Goal: Find specific page/section: Find specific page/section

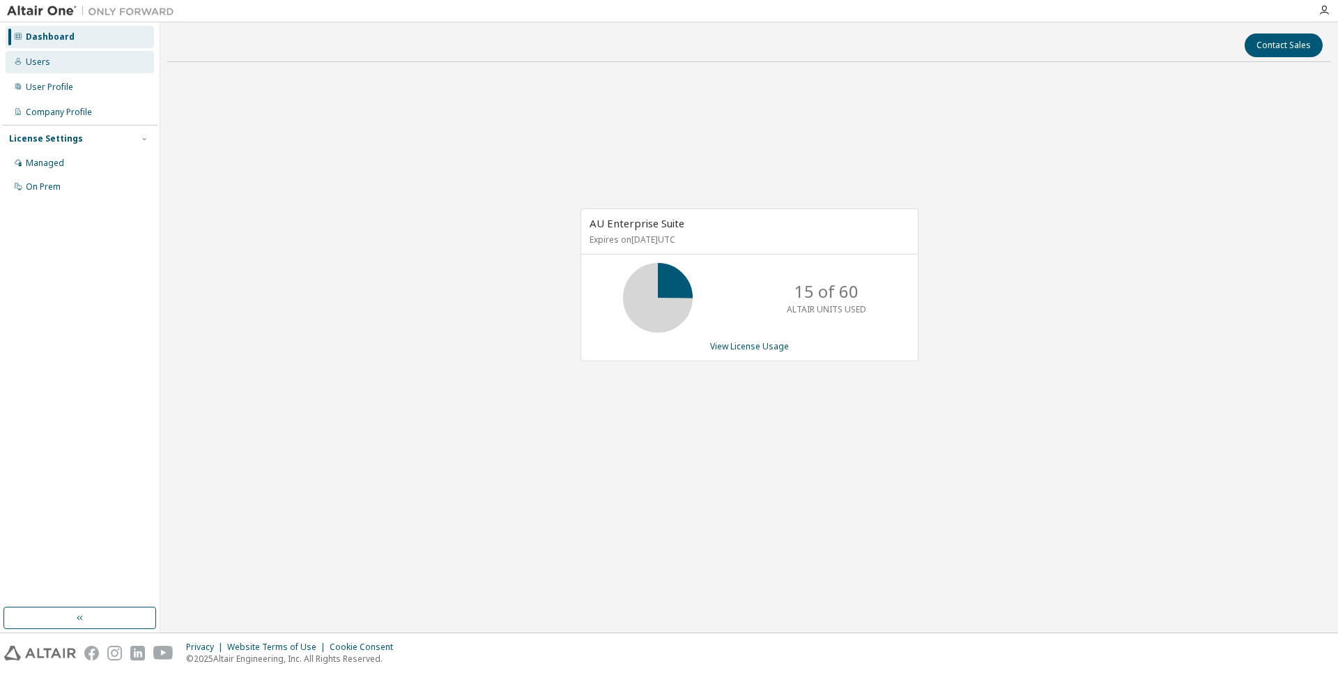
click at [52, 57] on div "Users" at bounding box center [80, 62] width 148 height 22
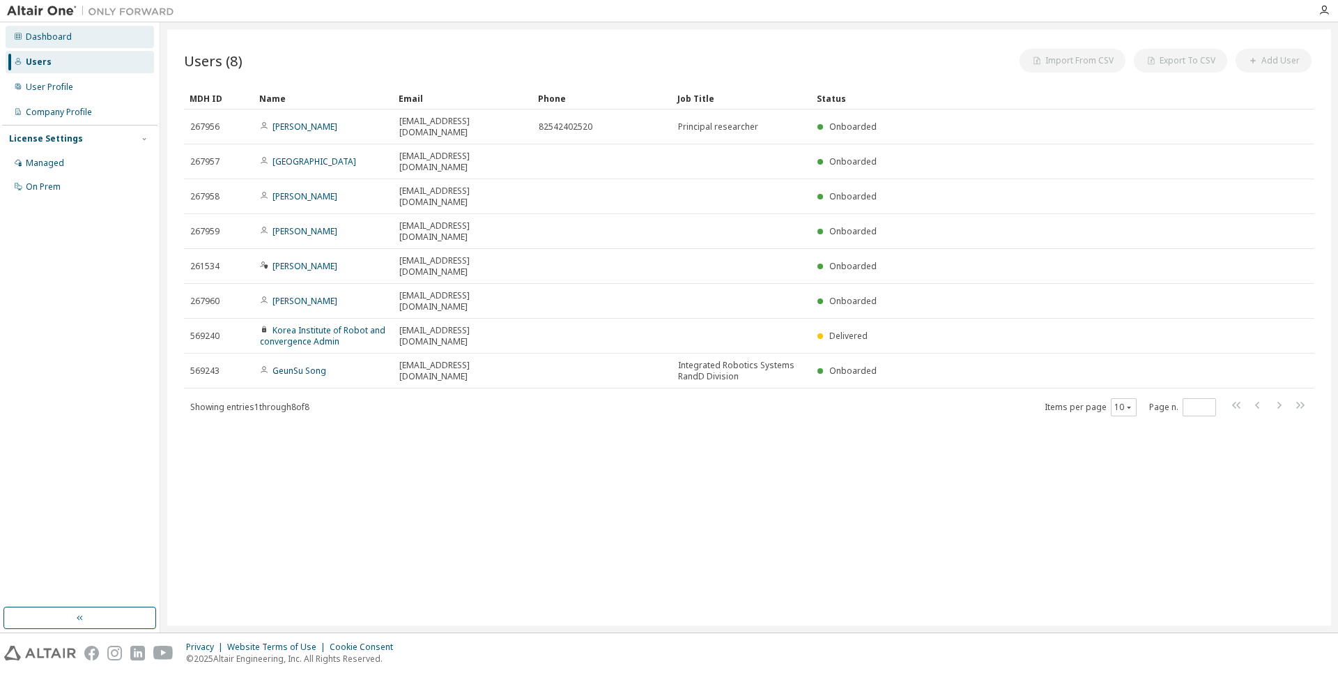
click at [53, 46] on div "Dashboard" at bounding box center [80, 37] width 148 height 22
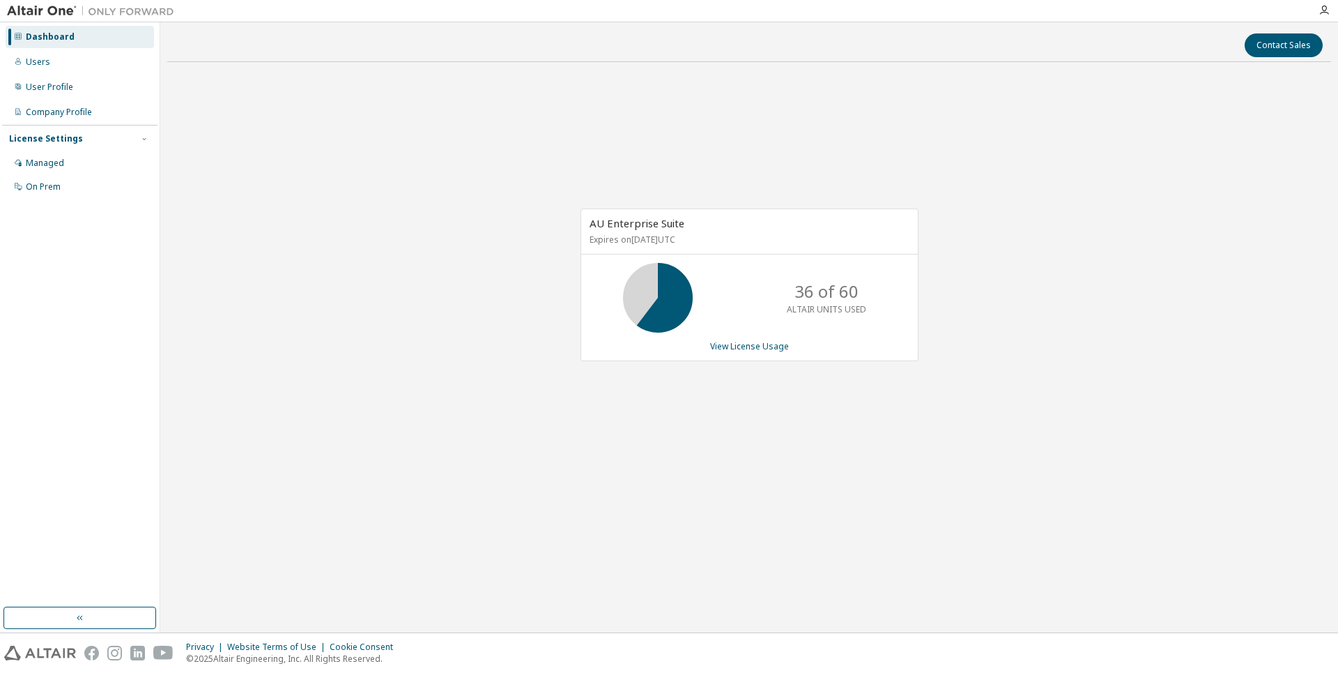
click at [511, 350] on div "AU Enterprise Suite Expires on [DATE] UTC 36 of 60 ALTAIR UNITS USED View Licen…" at bounding box center [749, 291] width 1164 height 437
